Goal: Find contact information: Find contact information

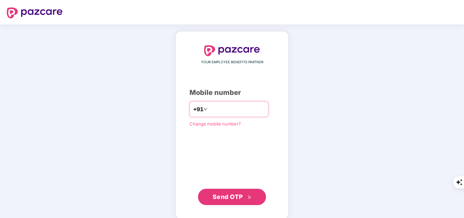
click at [248, 107] on input "number" at bounding box center [237, 109] width 56 height 11
type input "**********"
click at [240, 200] on span "Send OTP" at bounding box center [231, 197] width 39 height 10
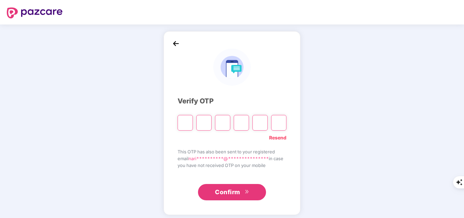
type input "*"
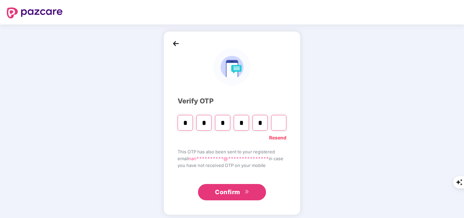
type input "*"
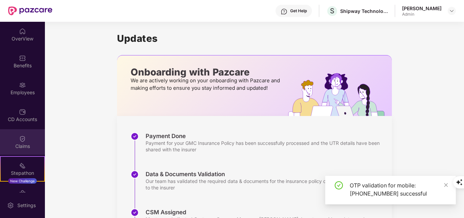
click at [22, 140] on img at bounding box center [22, 138] width 7 height 7
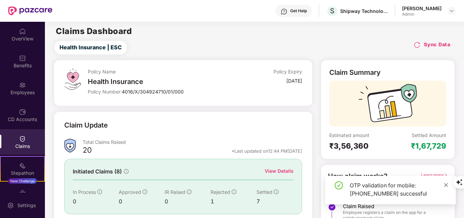
click at [444, 185] on icon "close" at bounding box center [445, 185] width 5 height 5
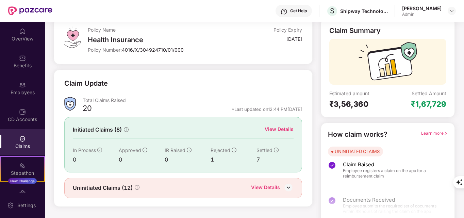
scroll to position [48, 0]
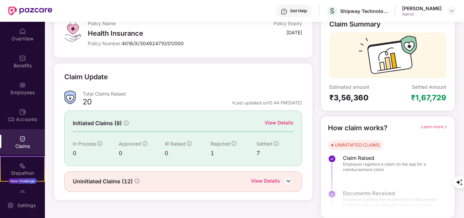
click at [260, 182] on div "View Details" at bounding box center [265, 181] width 29 height 9
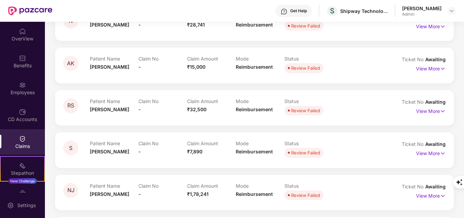
scroll to position [184, 0]
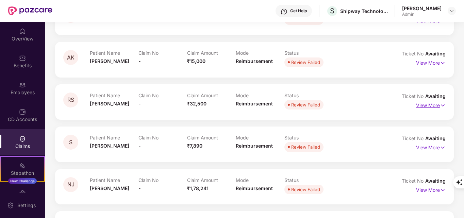
click at [421, 106] on p "View More" at bounding box center [431, 104] width 30 height 9
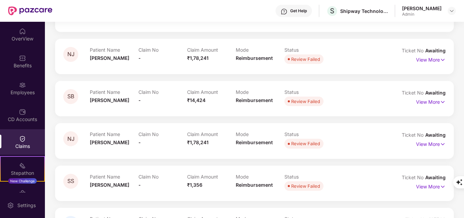
scroll to position [456, 0]
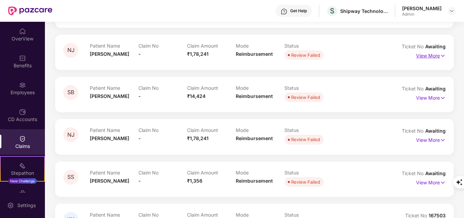
click at [429, 52] on p "View More" at bounding box center [431, 54] width 30 height 9
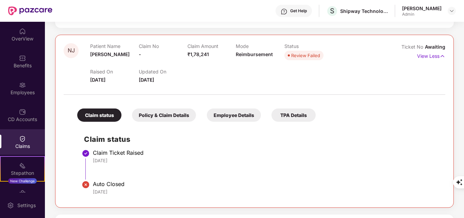
click at [178, 113] on div "Policy & Claim Details" at bounding box center [164, 114] width 64 height 13
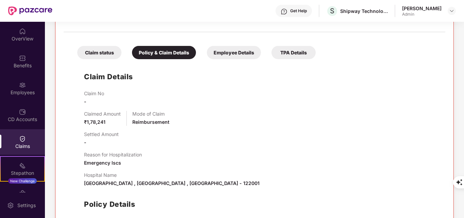
scroll to position [524, 0]
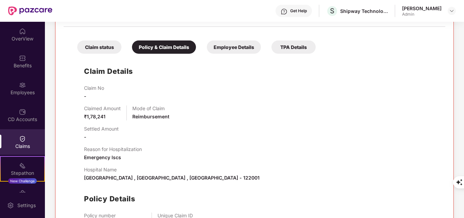
click at [231, 52] on div "Employee Details" at bounding box center [234, 46] width 54 height 13
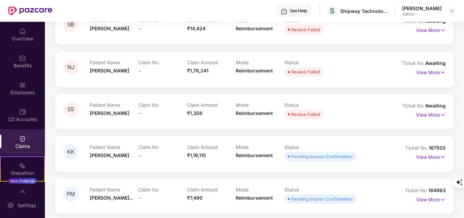
scroll to position [638, 0]
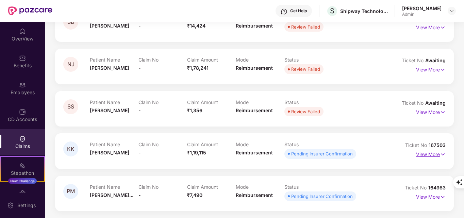
click at [435, 156] on p "View More" at bounding box center [431, 153] width 30 height 9
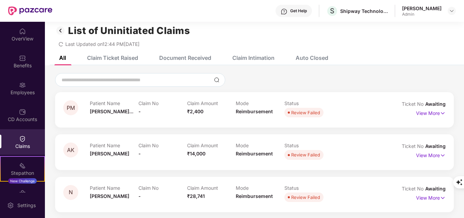
scroll to position [0, 0]
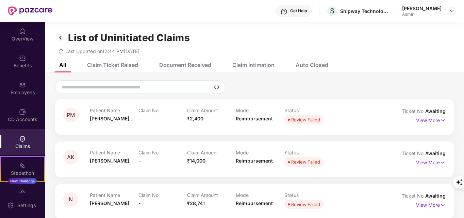
click at [206, 68] on div "Document Received" at bounding box center [180, 64] width 62 height 15
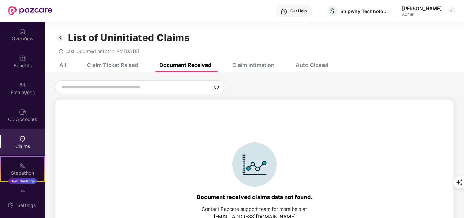
click at [244, 64] on div "Claim Intimation" at bounding box center [253, 65] width 42 height 7
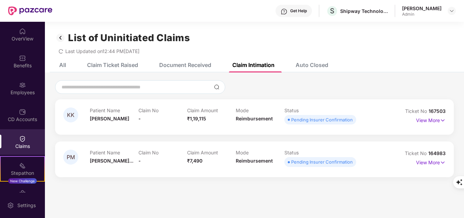
click at [313, 64] on div "Auto Closed" at bounding box center [311, 65] width 33 height 7
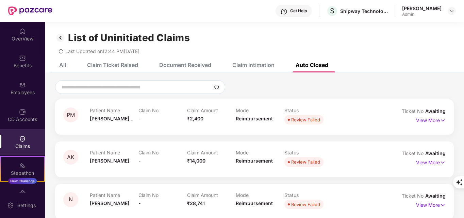
click at [137, 68] on div "Claim Ticket Raised" at bounding box center [112, 65] width 51 height 7
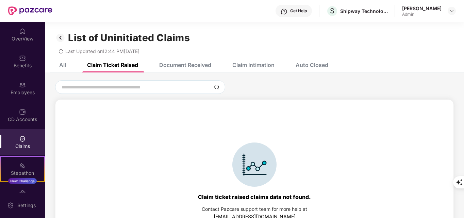
click at [64, 65] on div "All" at bounding box center [62, 65] width 7 height 7
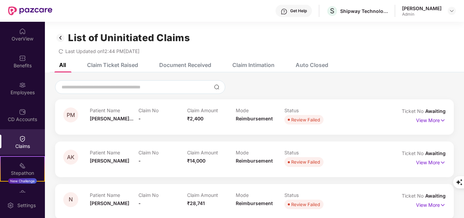
click at [59, 37] on img at bounding box center [60, 38] width 11 height 12
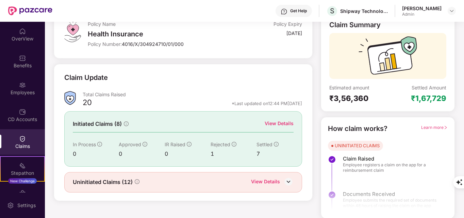
scroll to position [48, 0]
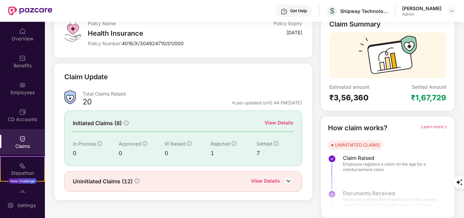
click at [21, 144] on div "Claims" at bounding box center [22, 146] width 45 height 7
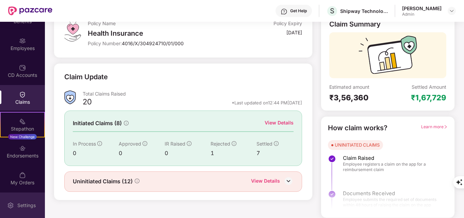
click at [30, 203] on div "Settings" at bounding box center [26, 205] width 22 height 7
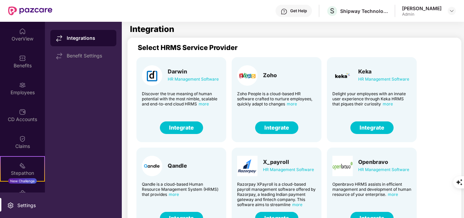
click at [378, 125] on button "Integrate" at bounding box center [371, 127] width 43 height 13
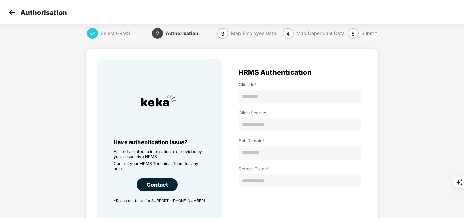
click at [12, 14] on img at bounding box center [12, 12] width 10 height 10
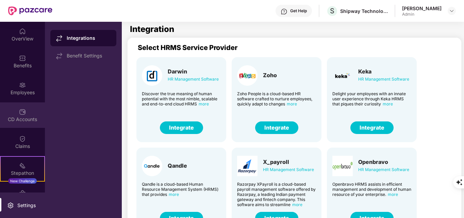
click at [21, 119] on div "CD Accounts" at bounding box center [22, 119] width 45 height 7
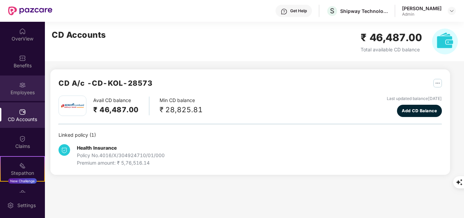
click at [17, 88] on div "Employees" at bounding box center [22, 87] width 45 height 25
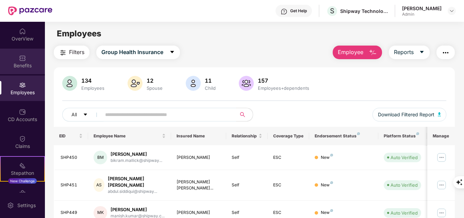
click at [25, 63] on div "Benefits" at bounding box center [22, 65] width 45 height 7
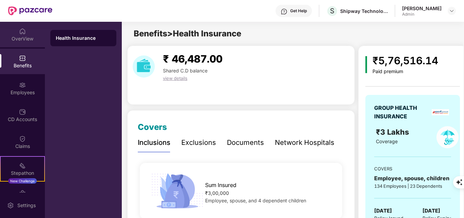
click at [15, 38] on div "OverView" at bounding box center [22, 38] width 45 height 7
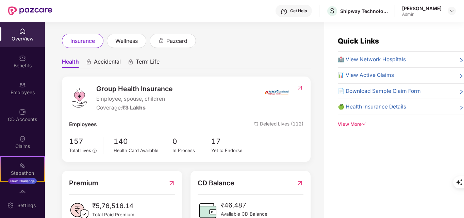
scroll to position [68, 0]
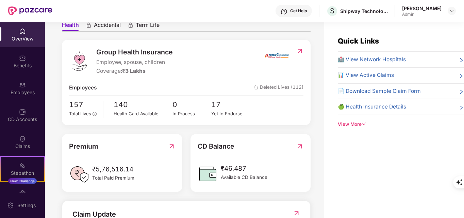
click at [347, 128] on div "Quick Links 🏥 View Network Hospitals 📊 View Active Claims 📄 Download Sample Cla…" at bounding box center [394, 131] width 140 height 218
click at [347, 124] on div "View More" at bounding box center [401, 124] width 126 height 7
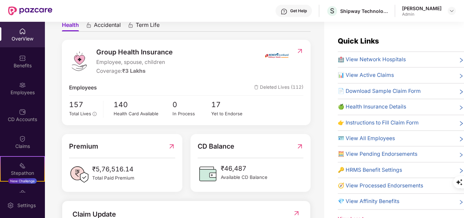
scroll to position [22, 0]
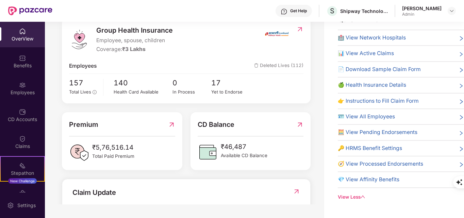
click at [298, 190] on img at bounding box center [296, 191] width 7 height 7
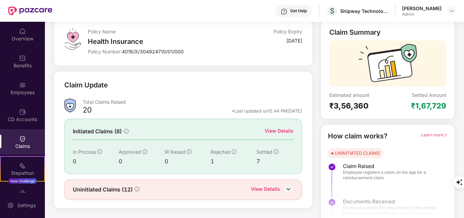
scroll to position [48, 0]
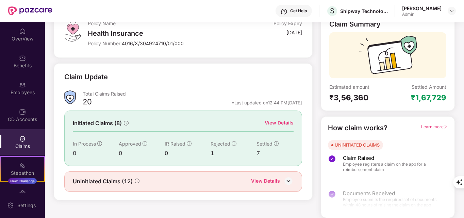
click at [264, 182] on div "View Details" at bounding box center [265, 181] width 29 height 9
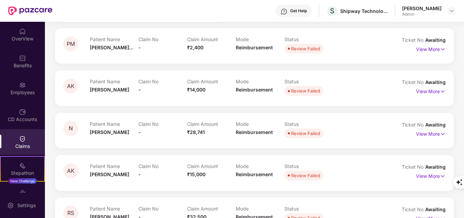
scroll to position [49, 0]
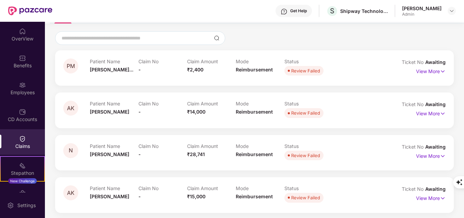
click at [298, 6] on div "Get Help" at bounding box center [293, 11] width 36 height 12
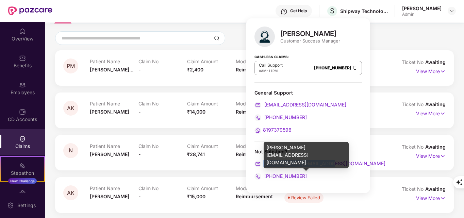
drag, startPoint x: 330, startPoint y: 164, endPoint x: 263, endPoint y: 164, distance: 67.3
click at [263, 164] on div "harshal.bedi@pazcare.com" at bounding box center [307, 163] width 107 height 7
copy span "harshal.bedi@pazcare.com"
